Goal: Complete application form

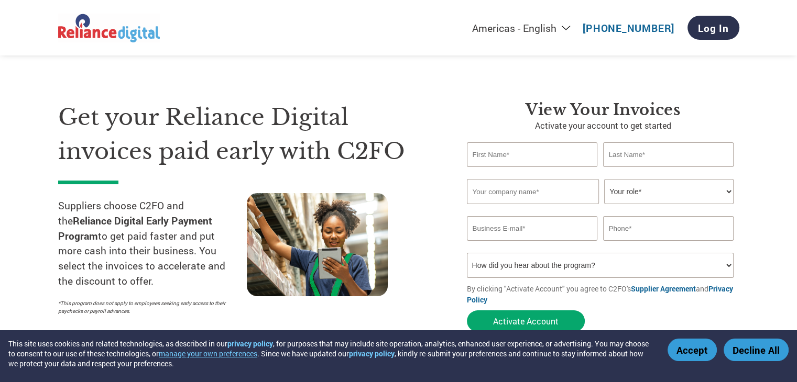
click at [544, 160] on input "text" at bounding box center [532, 154] width 131 height 25
click at [638, 154] on input "text" at bounding box center [668, 154] width 131 height 25
click at [539, 196] on input "text" at bounding box center [533, 191] width 132 height 25
click at [638, 198] on select "Your role* CFO Controller Credit Manager Finance Director Treasurer CEO Preside…" at bounding box center [668, 191] width 129 height 25
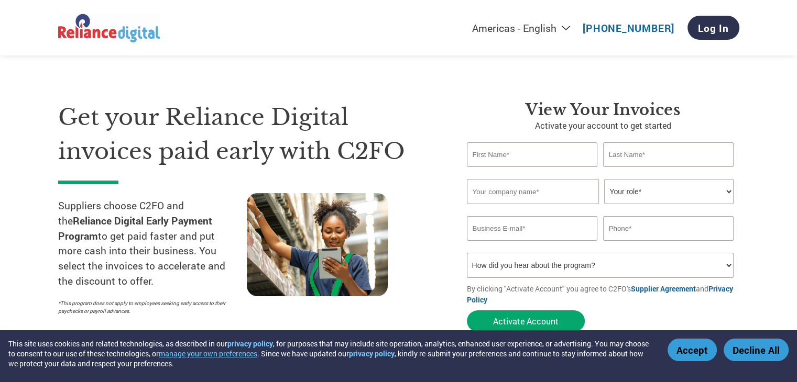
click at [532, 237] on input "email" at bounding box center [532, 228] width 131 height 25
click at [627, 232] on input "text" at bounding box center [668, 228] width 131 height 25
click at [613, 274] on select "How did you hear about the program? Received a letter Email Social Media Online…" at bounding box center [600, 265] width 267 height 25
click at [437, 92] on div "Get your Reliance Digital invoices paid early with C2FO Suppliers choose C2FO a…" at bounding box center [398, 198] width 681 height 279
